Goal: Transaction & Acquisition: Purchase product/service

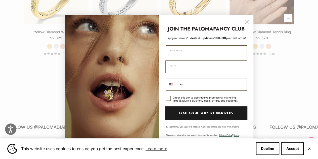
scroll to position [494, 0]
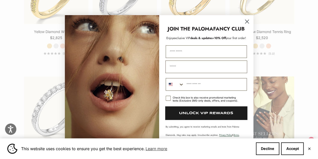
click at [250, 22] on circle "Close dialog" at bounding box center [247, 21] width 8 height 8
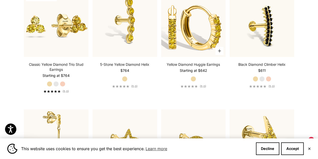
scroll to position [1975, 0]
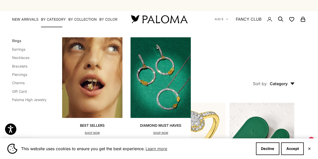
click at [18, 41] on link "Rings" at bounding box center [16, 41] width 9 height 4
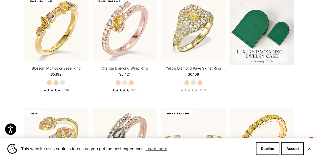
scroll to position [123, 0]
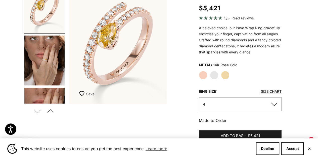
scroll to position [67, 0]
click at [241, 105] on button "4" at bounding box center [240, 104] width 83 height 14
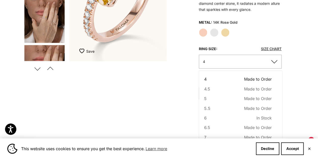
scroll to position [116, 0]
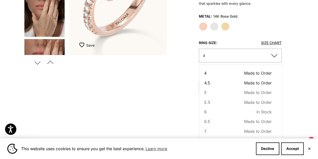
click at [218, 83] on button "4.5 Made to Order Sold out" at bounding box center [238, 83] width 68 height 7
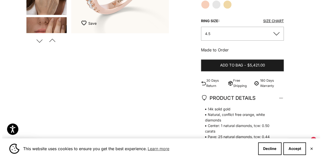
scroll to position [137, 0]
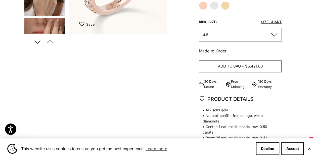
click at [248, 67] on span "$5,421.00" at bounding box center [254, 66] width 18 height 6
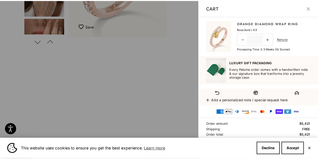
scroll to position [10, 0]
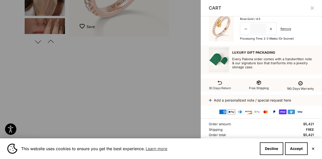
click at [314, 149] on button "✕" at bounding box center [313, 148] width 3 height 3
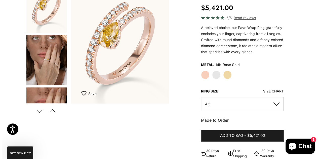
scroll to position [0, 0]
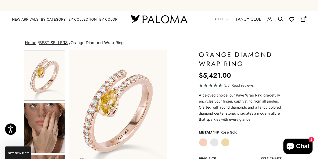
click at [303, 18] on icon "Secondary navigation" at bounding box center [303, 19] width 6 height 6
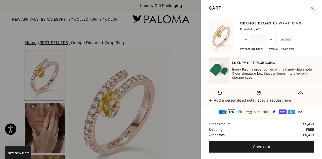
scroll to position [10, 0]
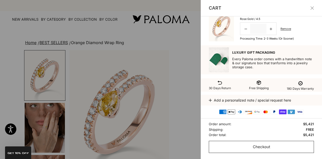
click at [252, 148] on button "Checkout" at bounding box center [261, 147] width 105 height 12
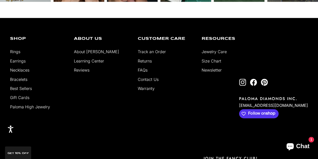
scroll to position [1268, 0]
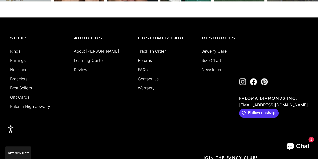
click at [146, 78] on link "Contact Us" at bounding box center [148, 78] width 21 height 5
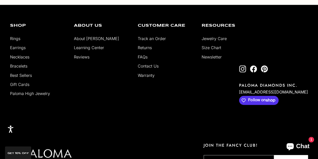
scroll to position [352, 0]
